Goal: Information Seeking & Learning: Learn about a topic

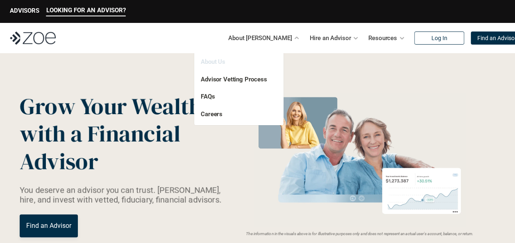
click at [212, 61] on link "About Us" at bounding box center [213, 61] width 25 height 7
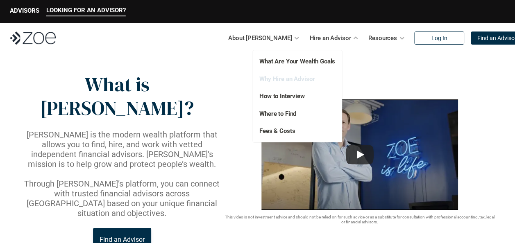
click at [302, 81] on link "Why Hire an Advisor" at bounding box center [286, 78] width 55 height 7
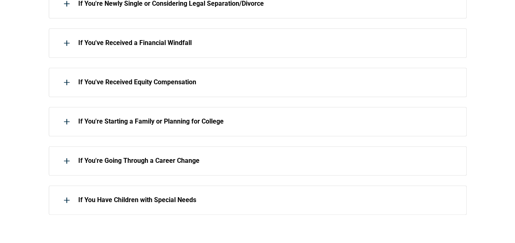
scroll to position [549, 0]
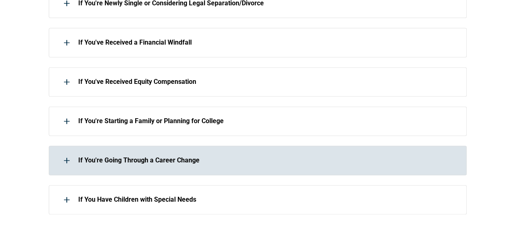
click at [63, 157] on div at bounding box center [67, 160] width 16 height 16
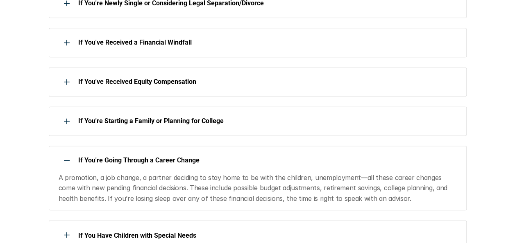
click at [61, 158] on div at bounding box center [67, 160] width 16 height 16
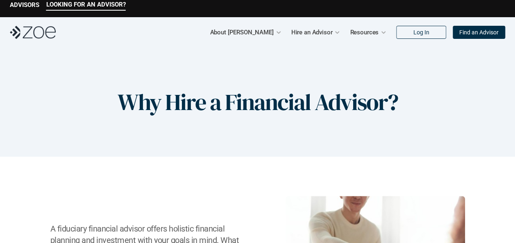
scroll to position [0, 0]
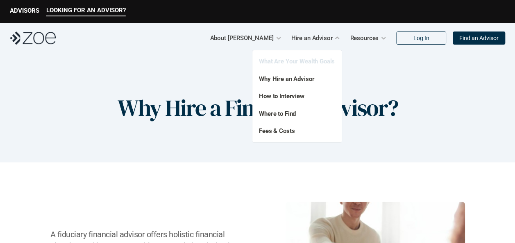
click at [289, 61] on link "What Are Your Wealth Goals" at bounding box center [297, 61] width 76 height 7
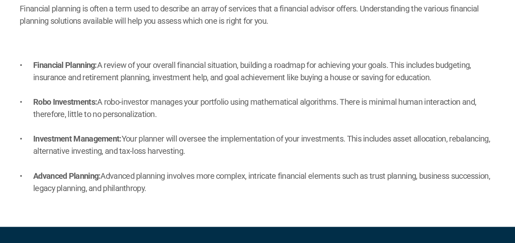
scroll to position [612, 0]
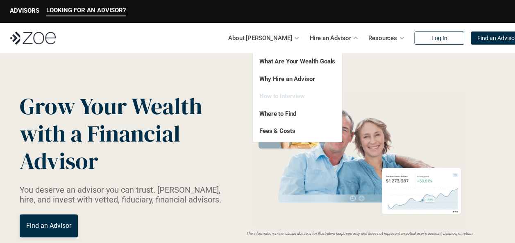
click at [272, 97] on link "How to Interview" at bounding box center [281, 96] width 45 height 7
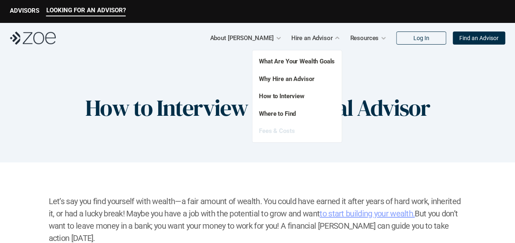
click at [282, 129] on link "Fees & Costs" at bounding box center [277, 130] width 36 height 7
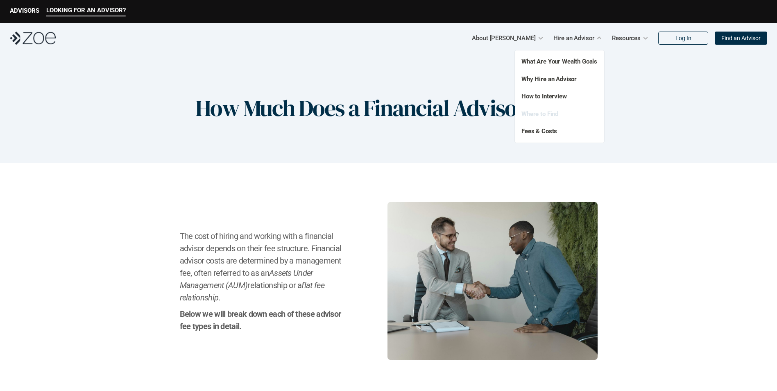
click at [514, 117] on link "Where to Find" at bounding box center [539, 113] width 37 height 7
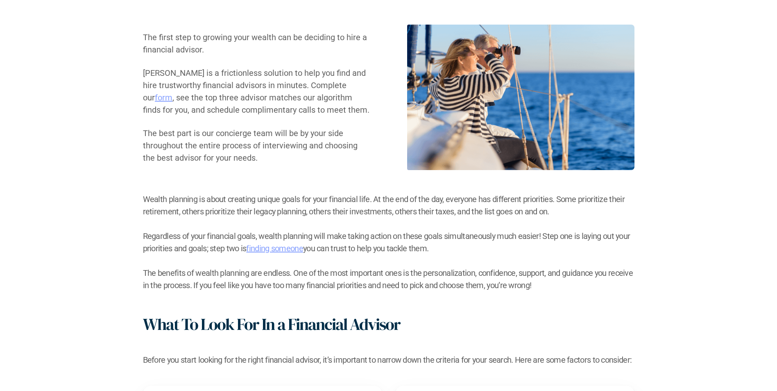
scroll to position [164, 0]
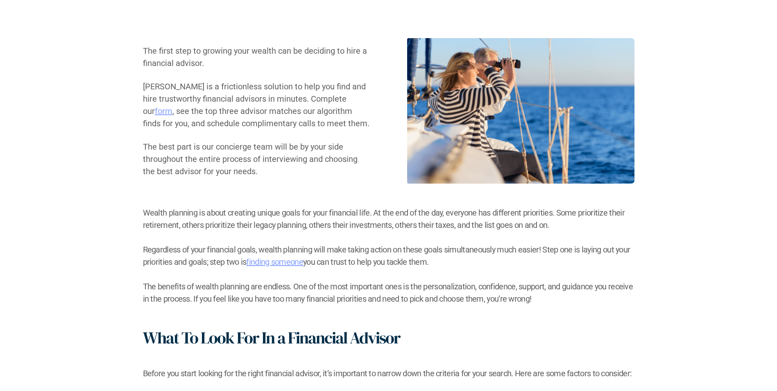
click at [172, 106] on link "form" at bounding box center [164, 111] width 18 height 10
